Goal: Transaction & Acquisition: Purchase product/service

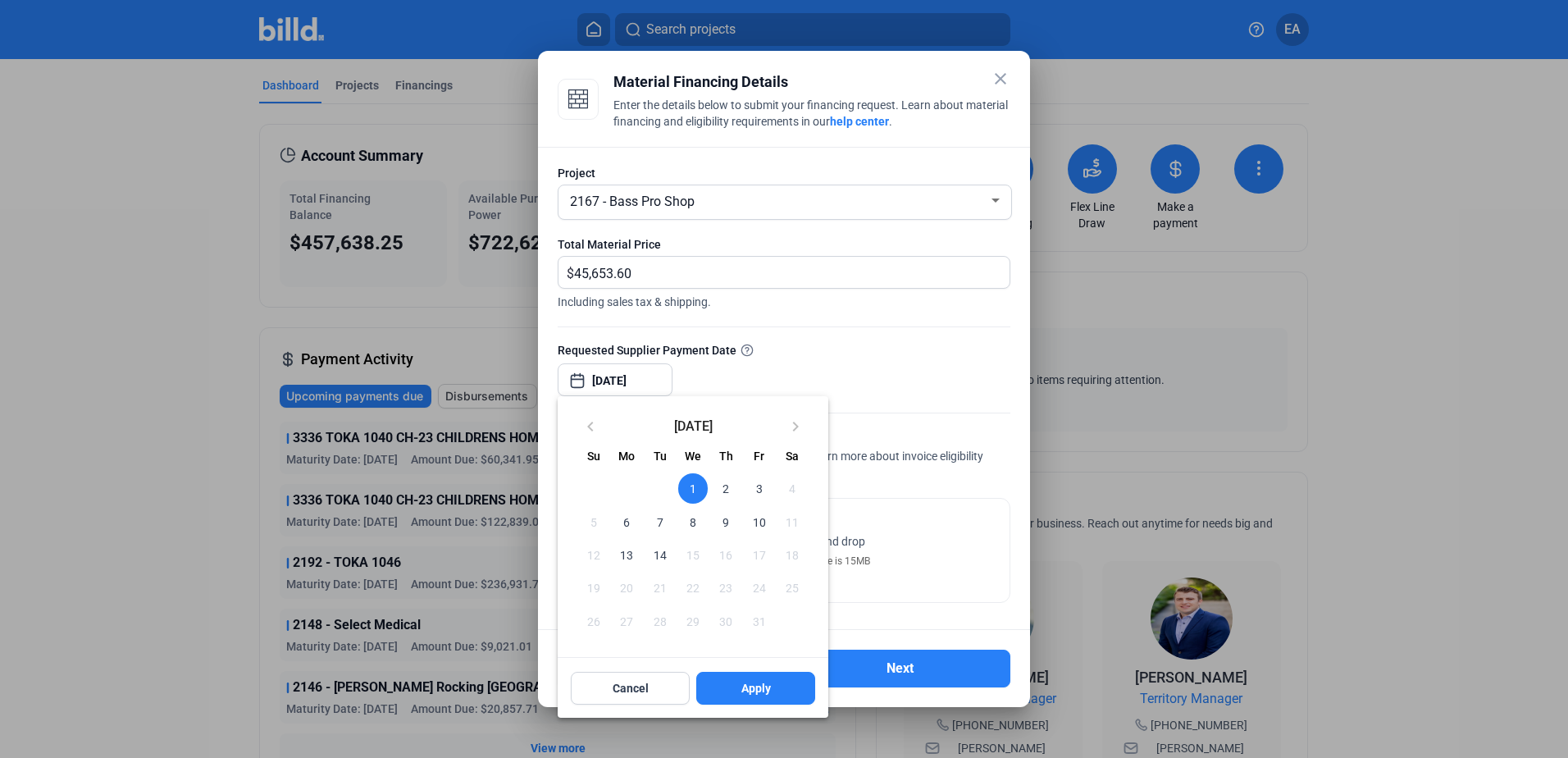
click at [693, 482] on span "1" at bounding box center [693, 488] width 30 height 30
click at [721, 483] on span "2" at bounding box center [725, 488] width 30 height 30
click at [692, 487] on span "1" at bounding box center [693, 488] width 30 height 30
click at [769, 686] on span "Apply" at bounding box center [756, 688] width 30 height 16
click at [736, 685] on button "Apply" at bounding box center [756, 688] width 119 height 33
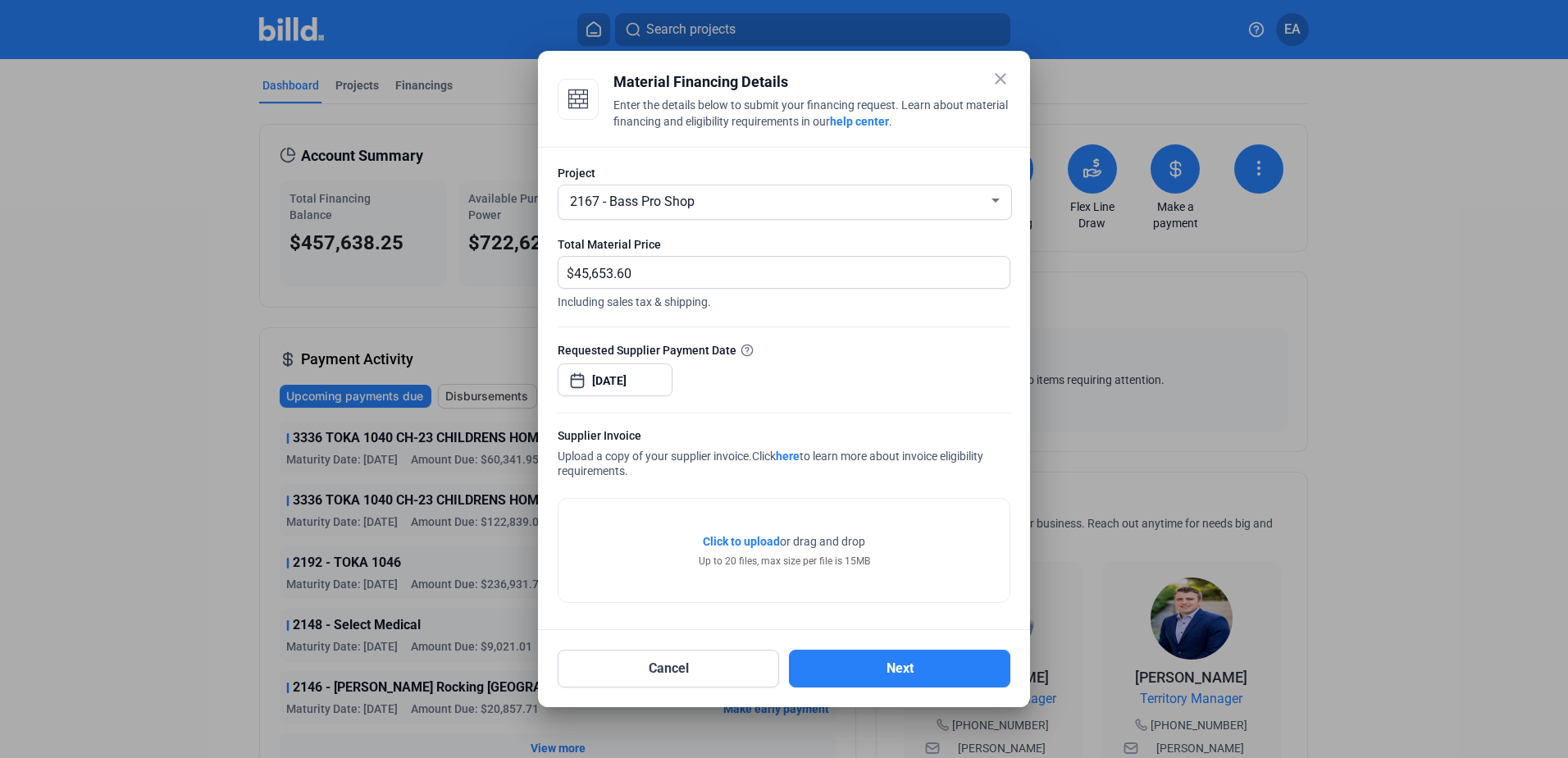
click at [672, 542] on div "Click to upload Tap to upload or drag and drop Up to 20 files, max size per fil…" at bounding box center [784, 550] width 451 height 103
click at [738, 537] on span "Click to upload" at bounding box center [741, 541] width 77 height 13
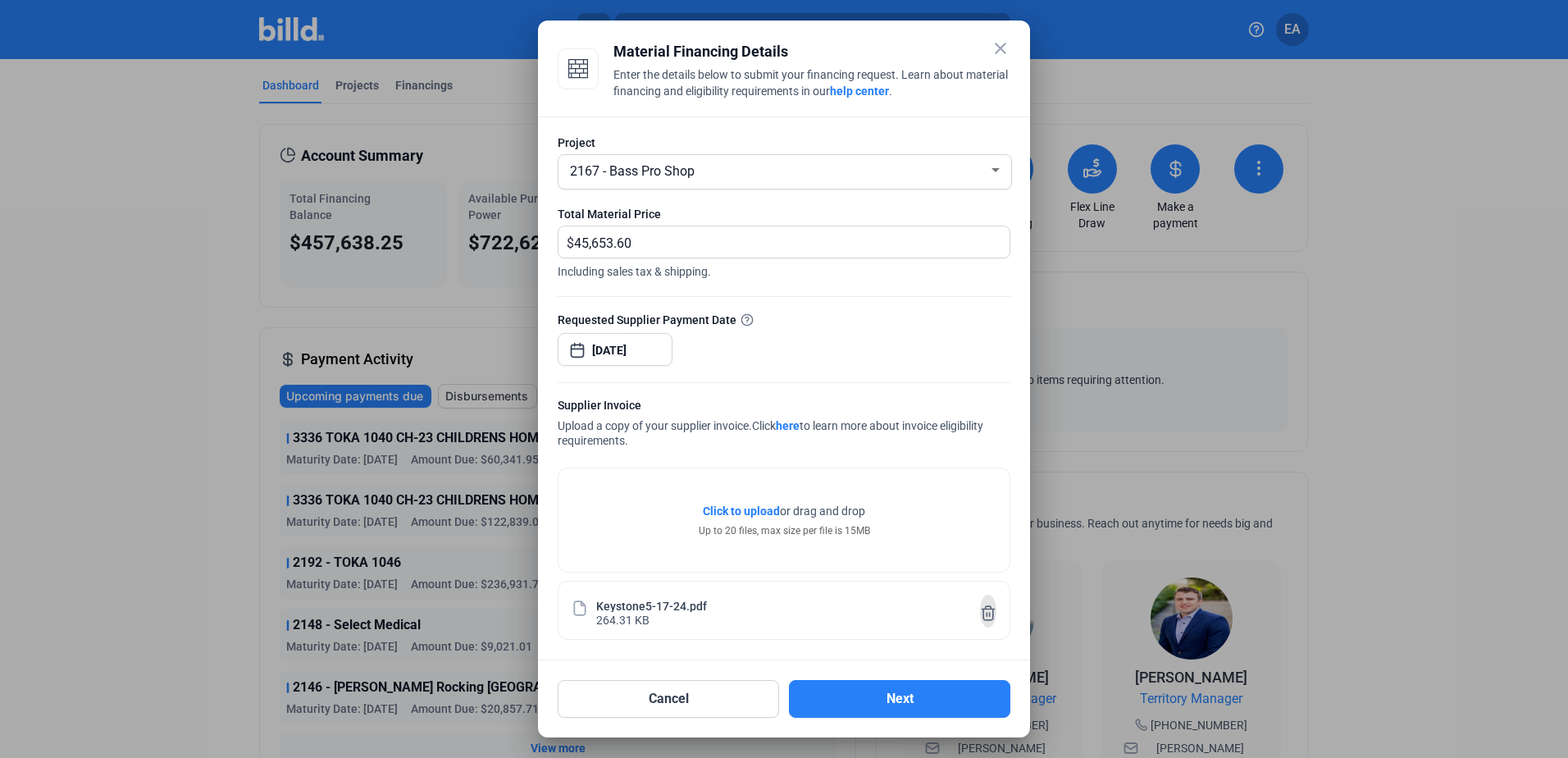
click at [992, 616] on icon at bounding box center [988, 613] width 12 height 14
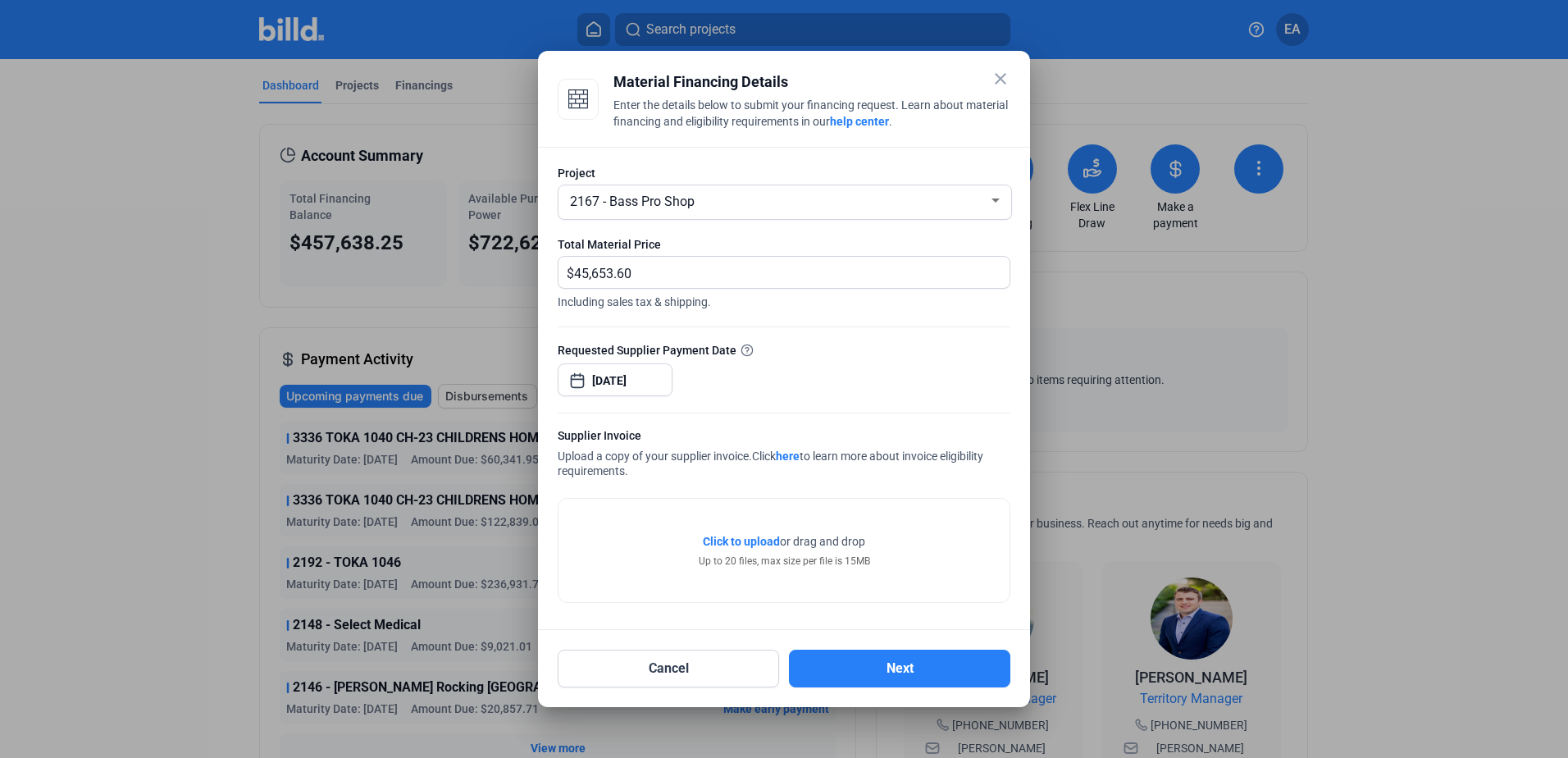
click at [734, 533] on span "Click to upload Tap to upload" at bounding box center [741, 540] width 77 height 16
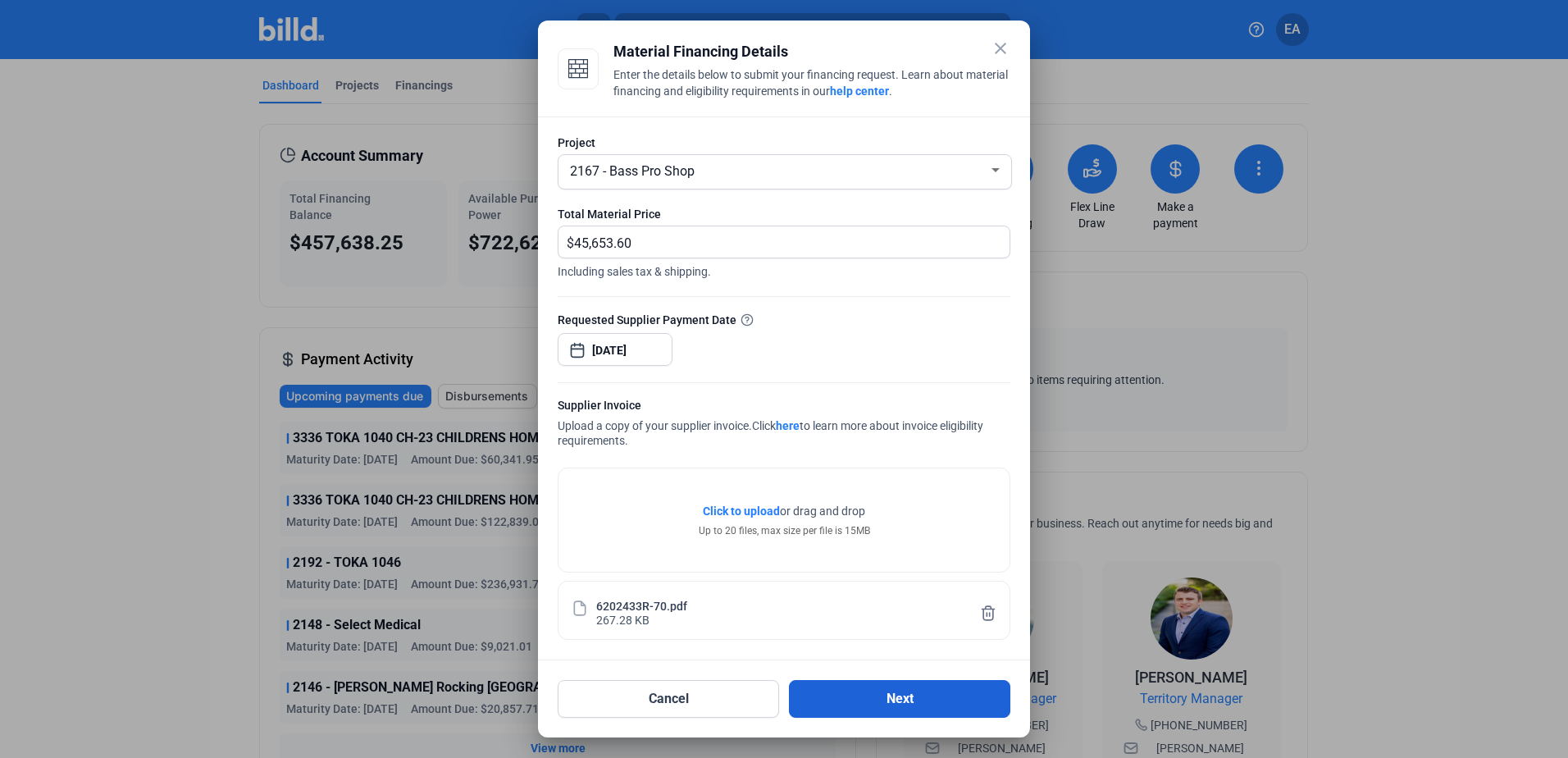
click at [931, 691] on button "Next" at bounding box center [898, 699] width 221 height 37
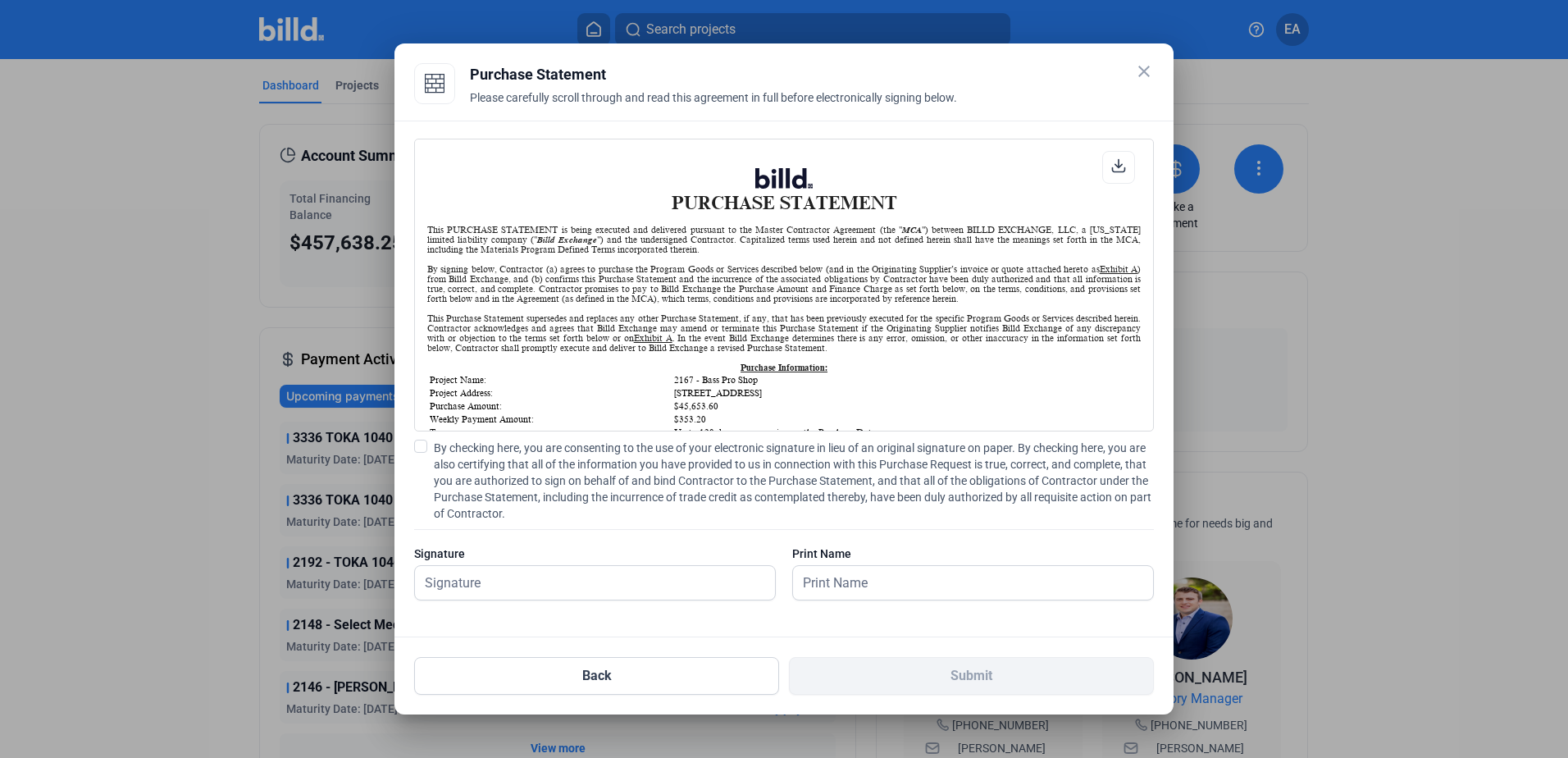
scroll to position [1, 0]
click at [521, 588] on input "text" at bounding box center [585, 583] width 342 height 34
type input "[PERSON_NAME]"
click at [913, 574] on input "text" at bounding box center [964, 583] width 342 height 34
type input "[PERSON_NAME]"
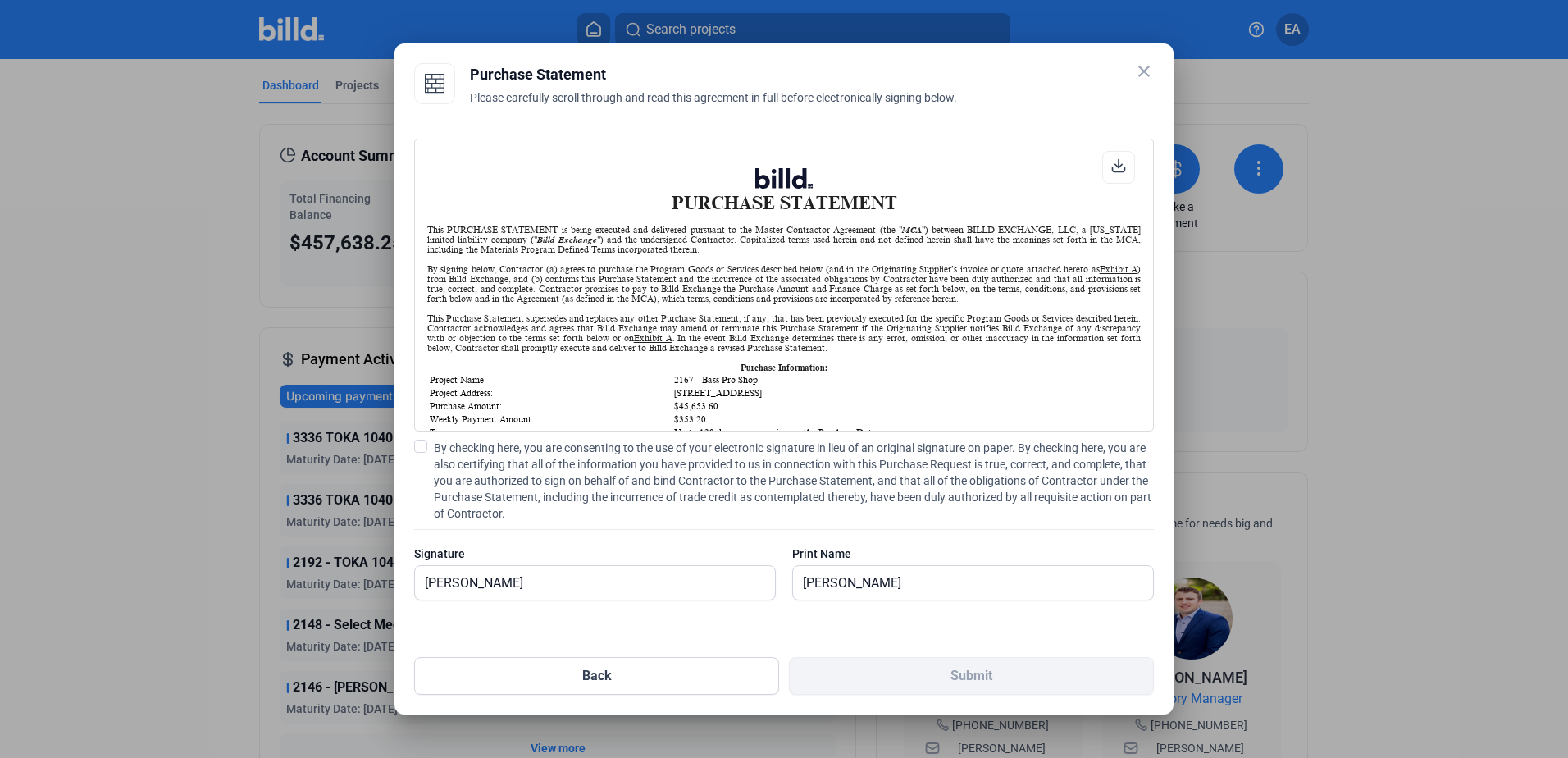
click at [419, 448] on span at bounding box center [420, 447] width 13 height 13
click at [0, 0] on input "By checking here, you are consenting to the use of your electronic signature in…" at bounding box center [0, 0] width 0 height 0
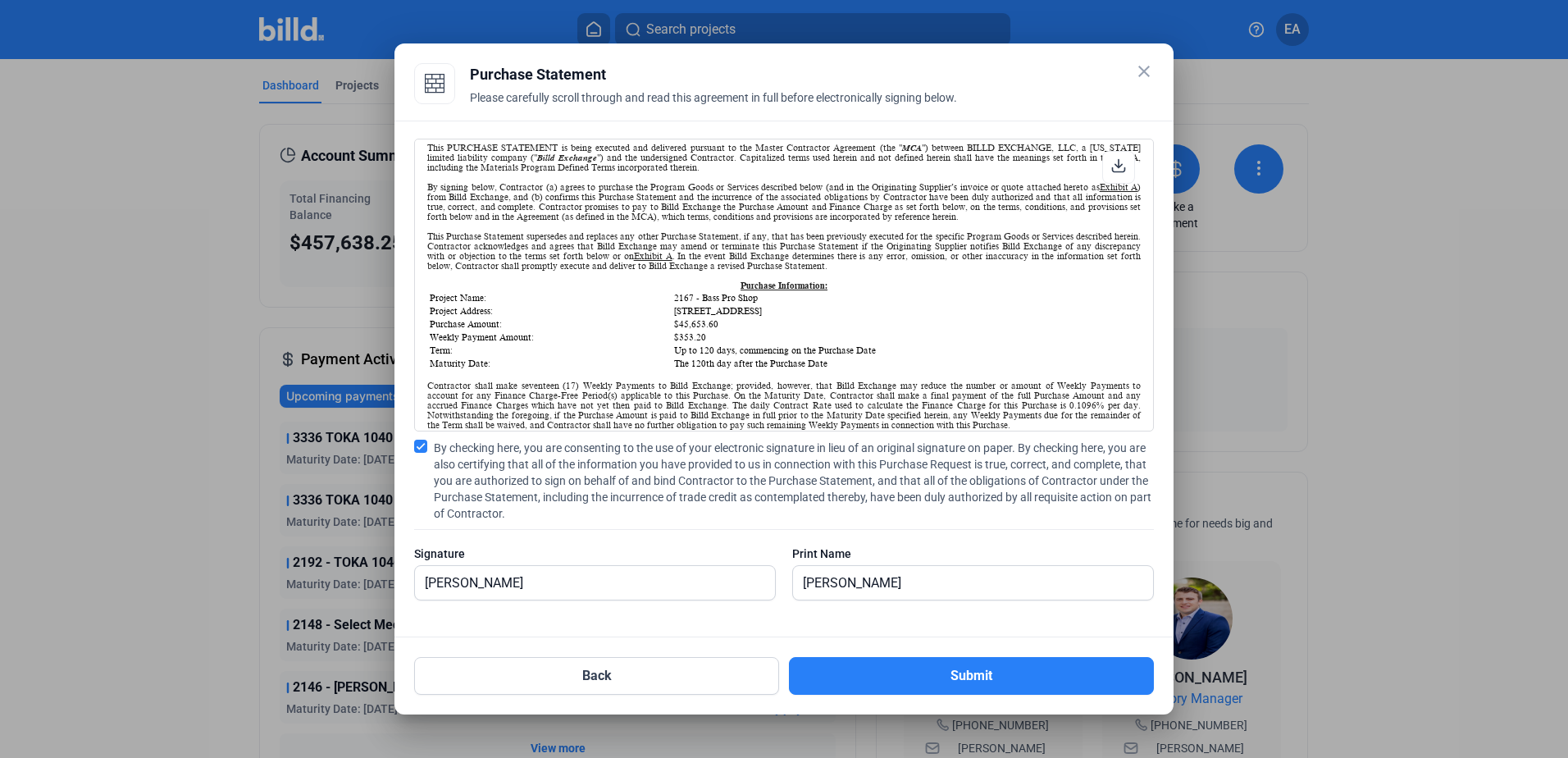
scroll to position [0, 0]
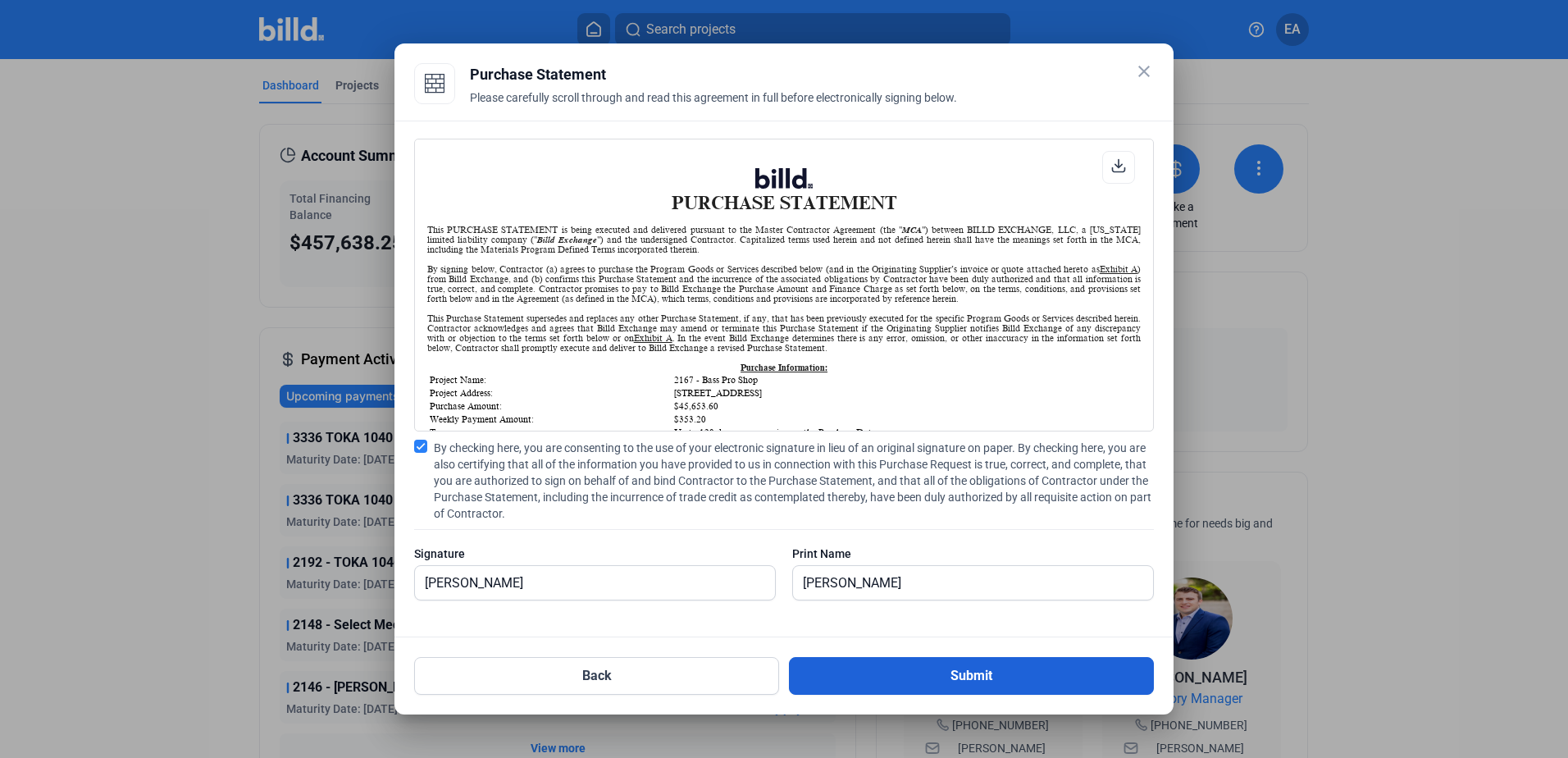
click at [933, 662] on button "Submit" at bounding box center [970, 676] width 365 height 37
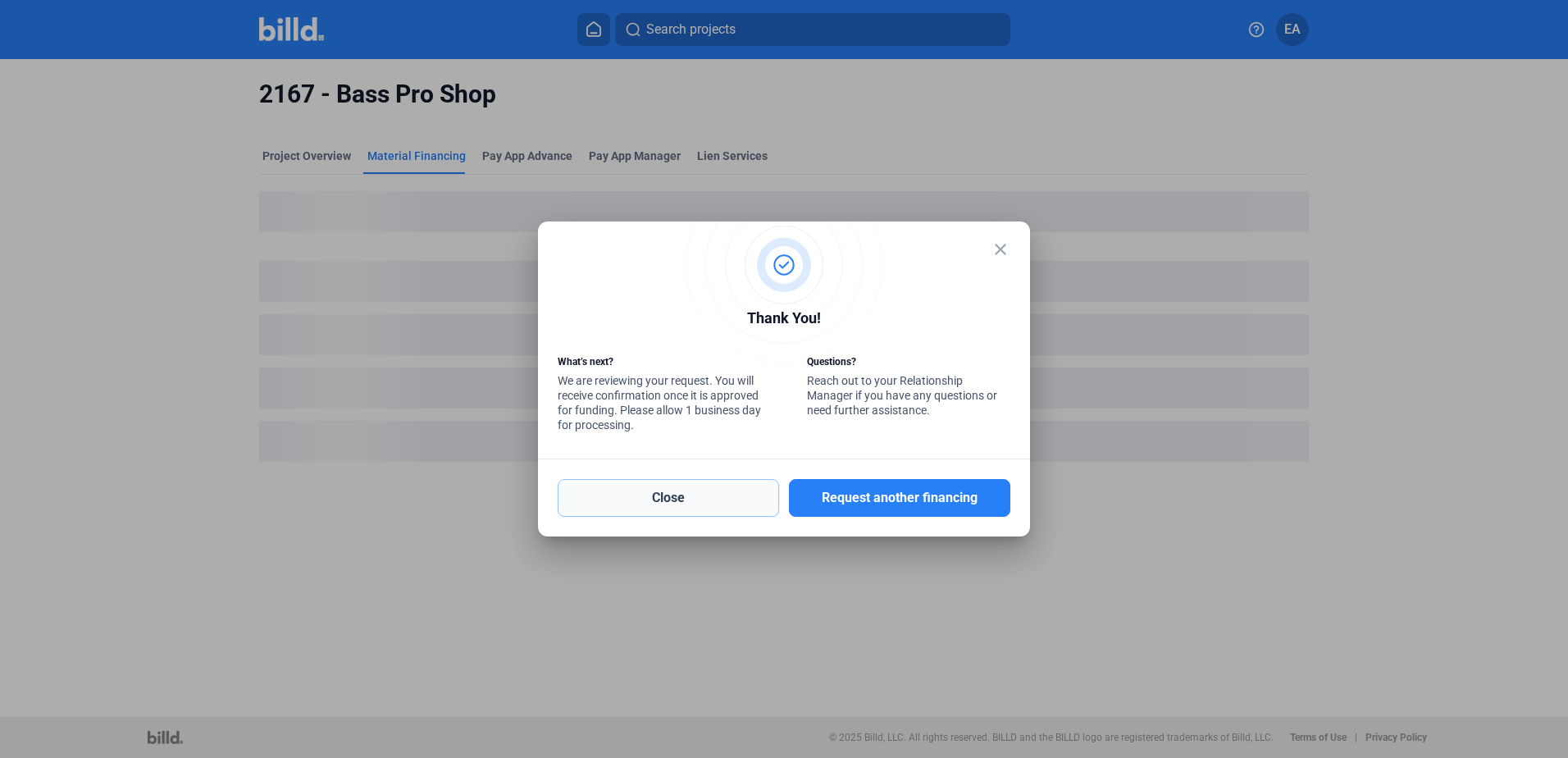
click at [712, 506] on button "Close" at bounding box center [668, 497] width 221 height 37
